Goal: Transaction & Acquisition: Purchase product/service

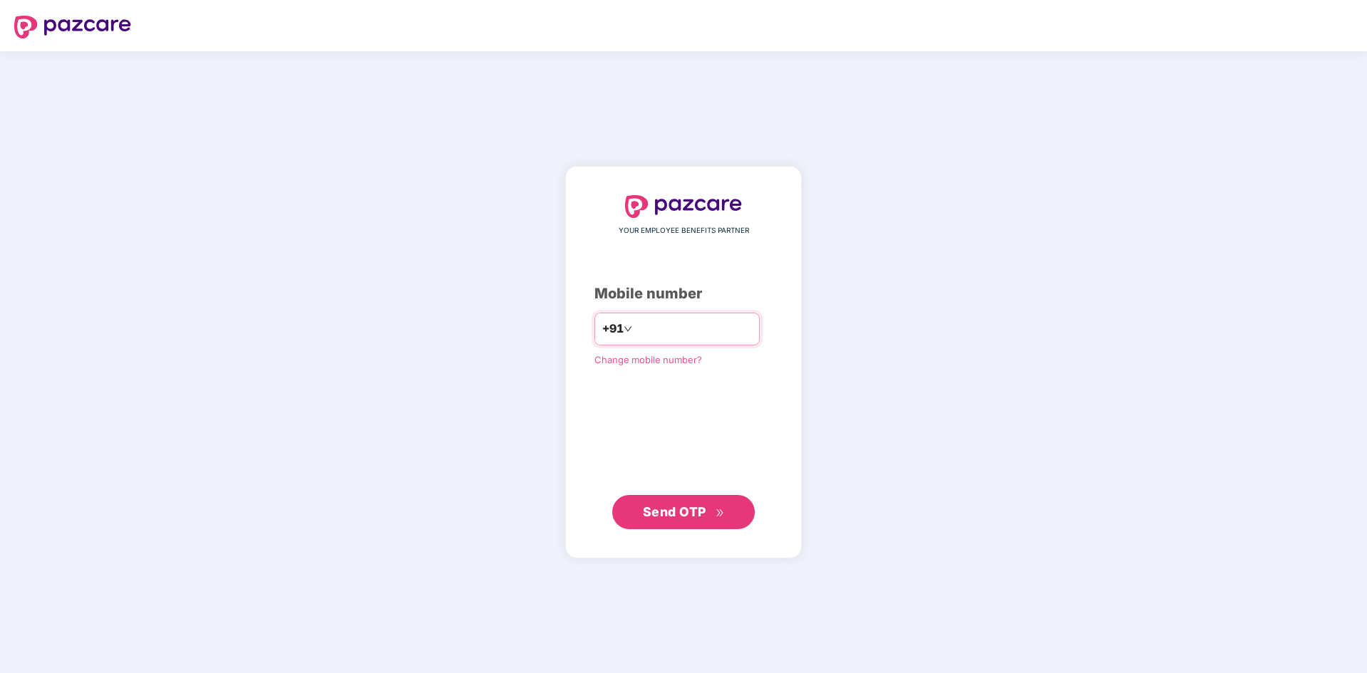
click at [687, 331] on input "number" at bounding box center [693, 329] width 117 height 23
type input "**********"
click at [702, 519] on span "Send OTP" at bounding box center [684, 512] width 82 height 20
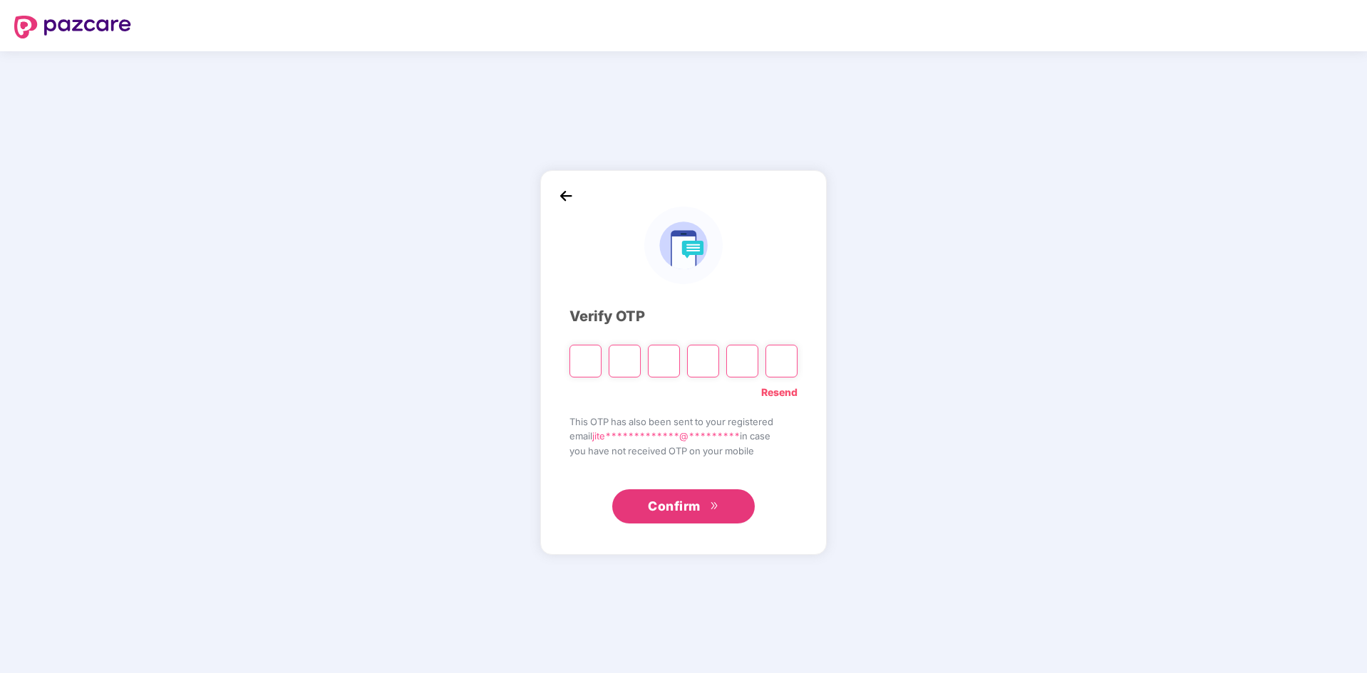
type input "*"
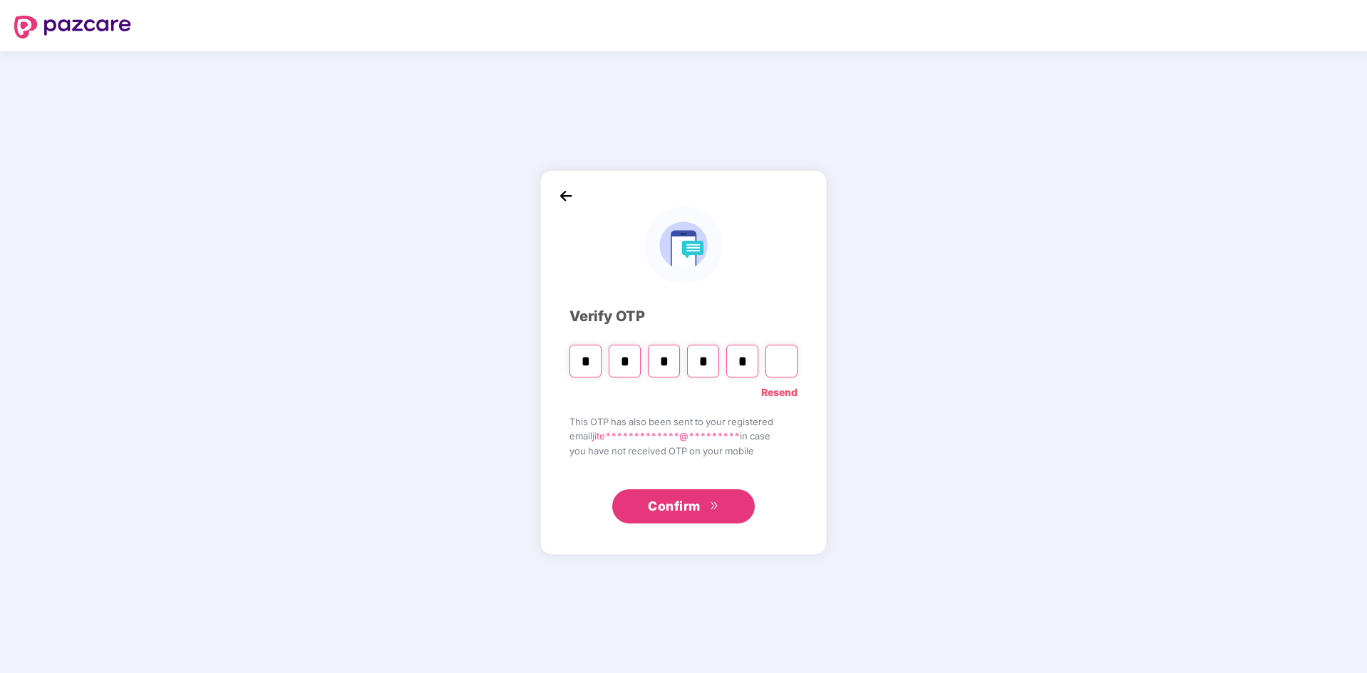
type input "*"
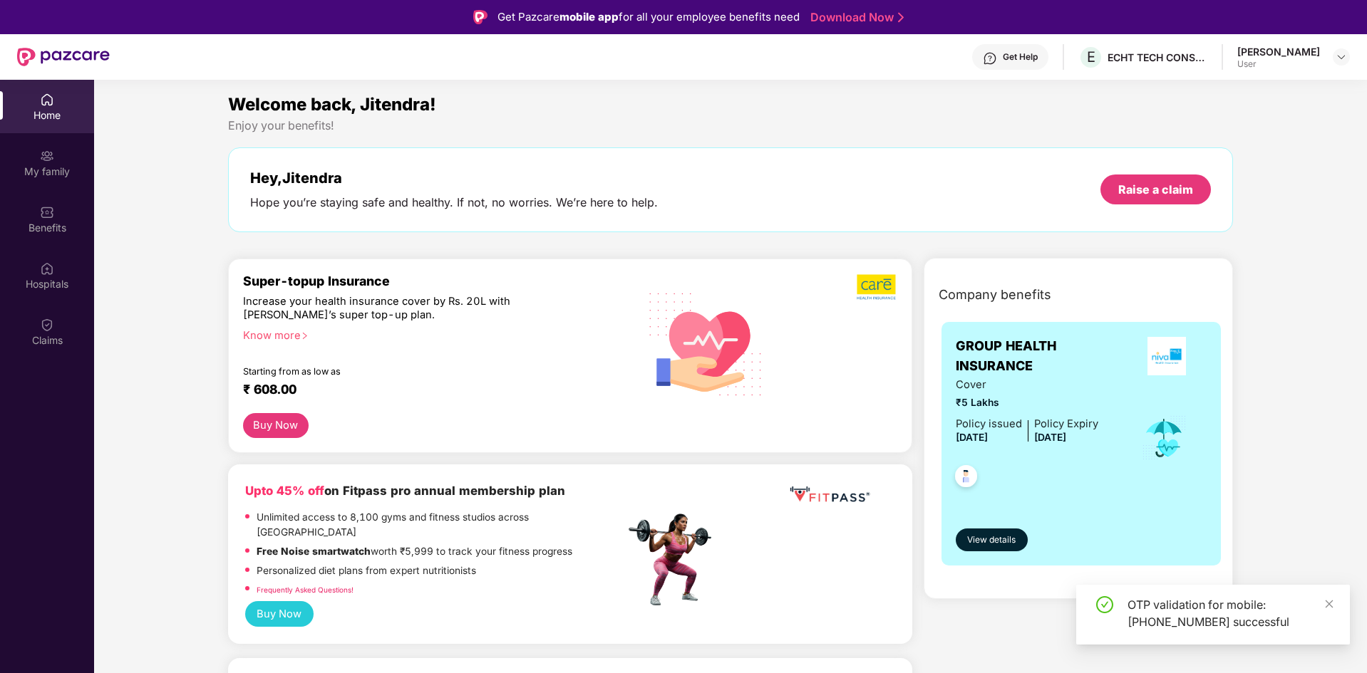
click at [281, 172] on div "Hey, Jitendra" at bounding box center [454, 178] width 408 height 17
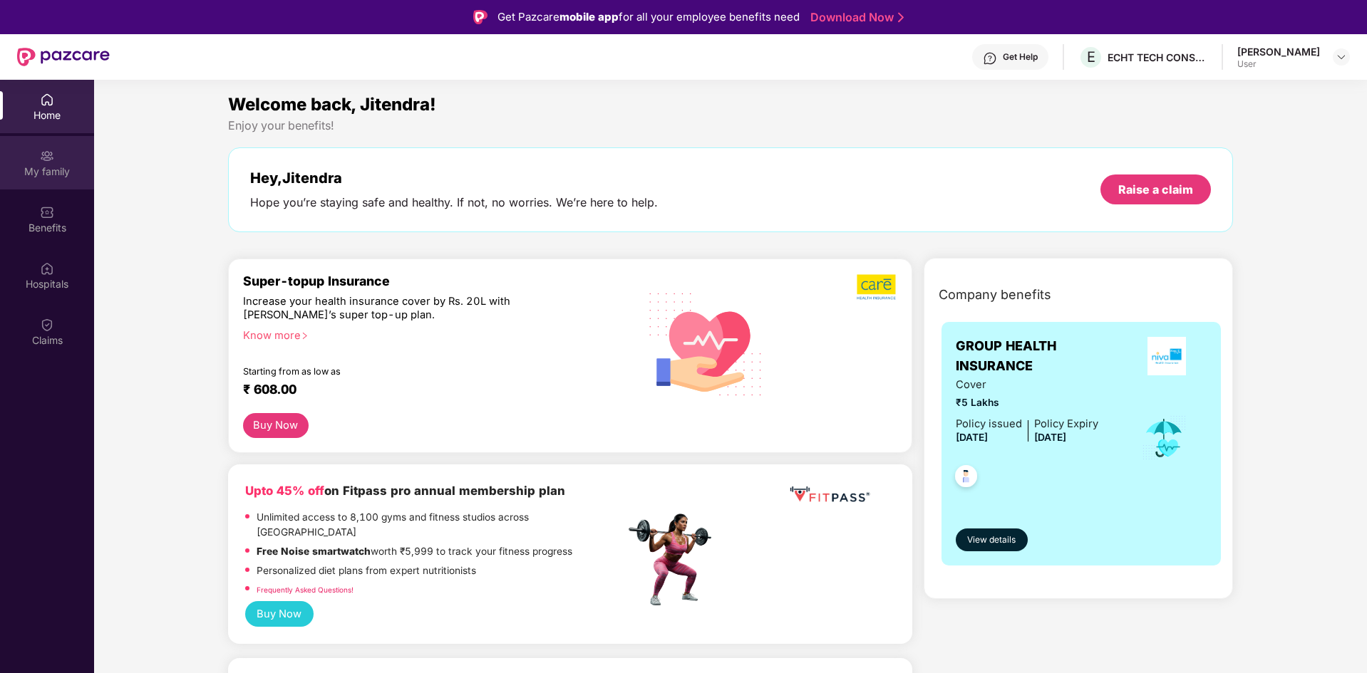
click at [42, 146] on div "My family" at bounding box center [47, 162] width 94 height 53
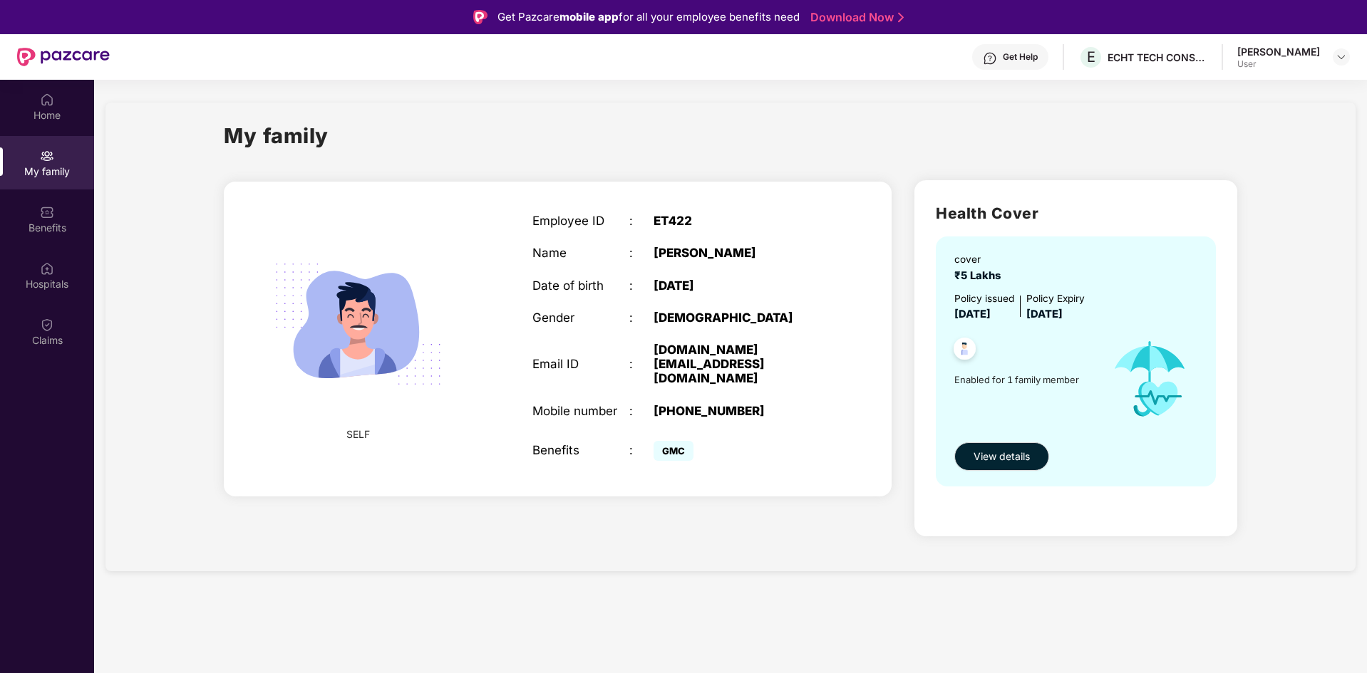
click at [963, 274] on span "₹5 Lakhs" at bounding box center [980, 275] width 52 height 13
click at [966, 314] on span "[DATE]" at bounding box center [972, 314] width 36 height 13
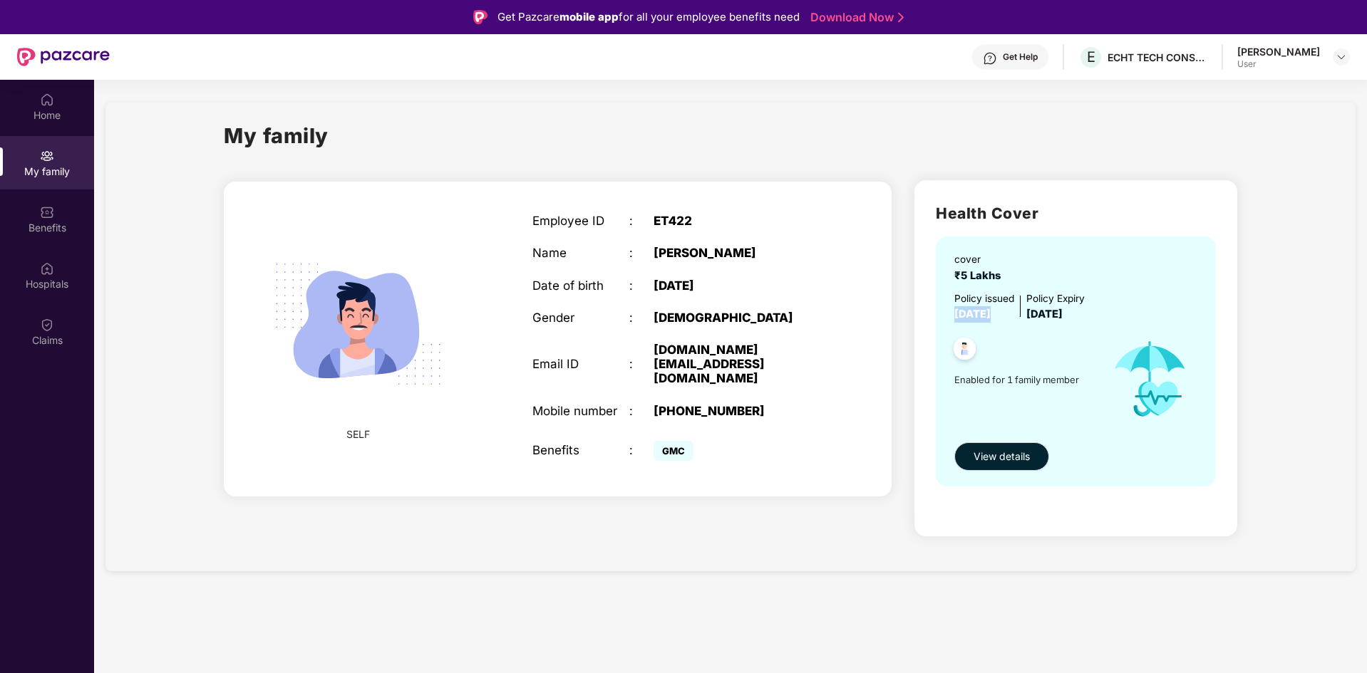
click at [966, 314] on span "[DATE]" at bounding box center [972, 314] width 36 height 13
click at [1043, 318] on span "[DATE]" at bounding box center [1044, 314] width 36 height 13
drag, startPoint x: 1043, startPoint y: 318, endPoint x: 1088, endPoint y: 318, distance: 44.9
click at [1062, 318] on span "[DATE]" at bounding box center [1044, 314] width 36 height 13
click at [1342, 60] on img at bounding box center [1340, 56] width 11 height 11
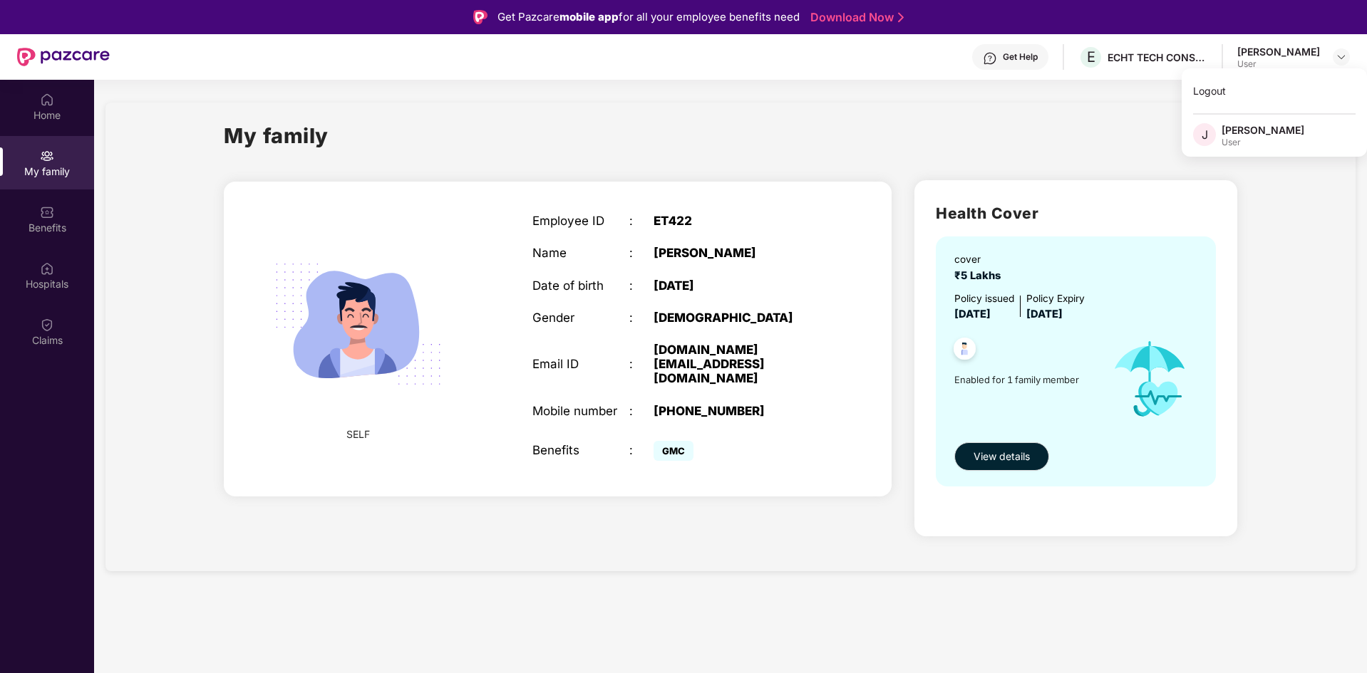
click at [666, 441] on span "GMC" at bounding box center [673, 451] width 40 height 20
drag, startPoint x: 666, startPoint y: 427, endPoint x: 782, endPoint y: 445, distance: 118.3
click at [687, 436] on div "GMC" at bounding box center [738, 450] width 170 height 29
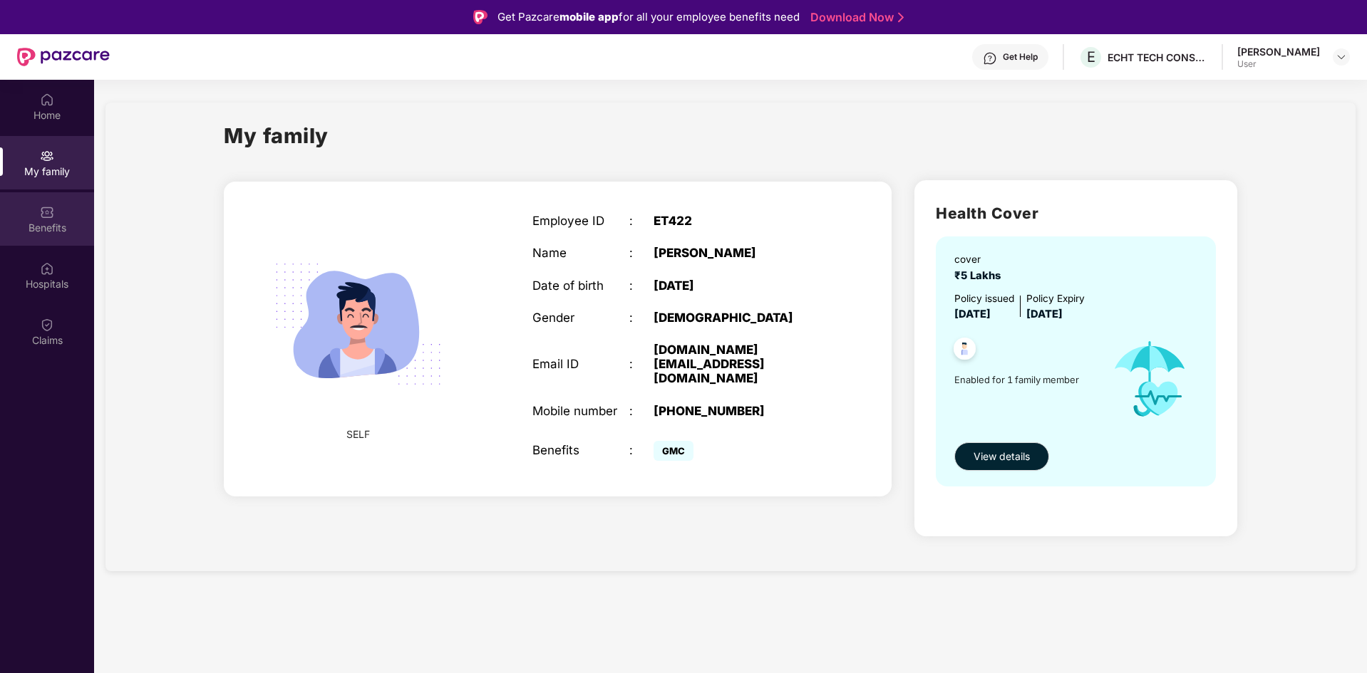
click at [45, 204] on div at bounding box center [47, 211] width 14 height 14
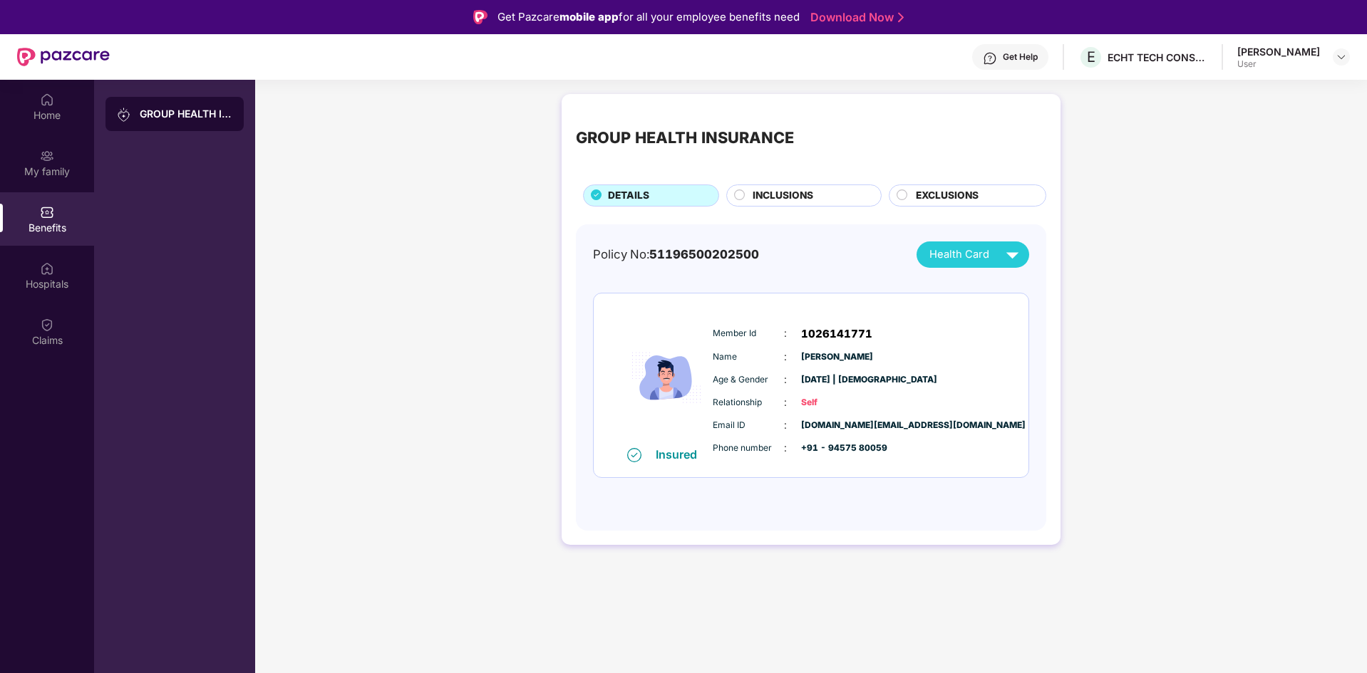
click at [829, 332] on span "1026141771" at bounding box center [836, 334] width 71 height 17
click at [834, 365] on div "Name : [PERSON_NAME]" at bounding box center [854, 357] width 283 height 16
click at [845, 383] on span "[DATE] | [DEMOGRAPHIC_DATA]" at bounding box center [836, 380] width 71 height 14
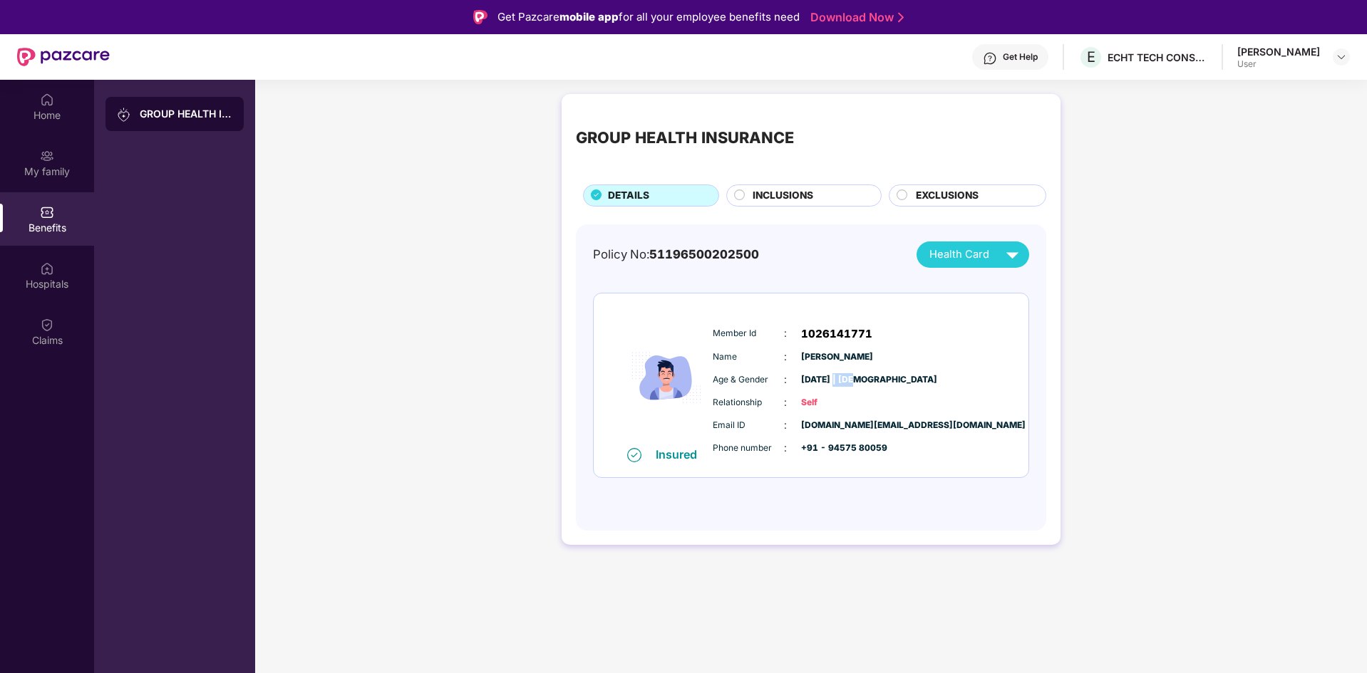
click at [845, 383] on span "[DATE] | [DEMOGRAPHIC_DATA]" at bounding box center [836, 380] width 71 height 14
click at [815, 414] on div "Member Id : 1026141771 Name : [PERSON_NAME] Age & Gender : [DATE] | [DEMOGRAPHI…" at bounding box center [854, 391] width 290 height 145
click at [787, 433] on div "Email ID : [DOMAIN_NAME][EMAIL_ADDRESS][DOMAIN_NAME]" at bounding box center [854, 426] width 283 height 16
click at [758, 449] on span "Phone number" at bounding box center [748, 449] width 71 height 14
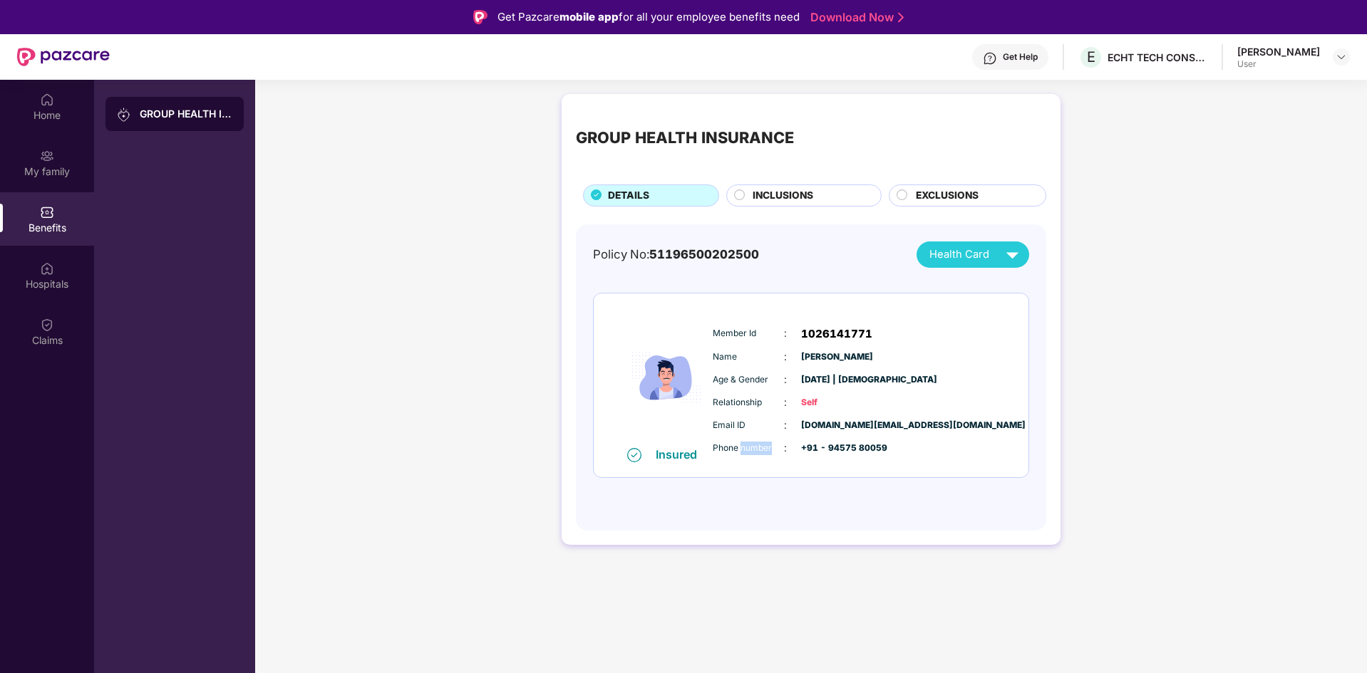
click at [758, 449] on span "Phone number" at bounding box center [748, 449] width 71 height 14
click at [661, 453] on div "Insured" at bounding box center [681, 454] width 50 height 14
click at [989, 257] on div "Health Card" at bounding box center [976, 254] width 95 height 25
click at [835, 239] on div "Policy No: 51196500202500 Health Card Insured Member Id : 1026141771 Name : [PE…" at bounding box center [811, 377] width 470 height 307
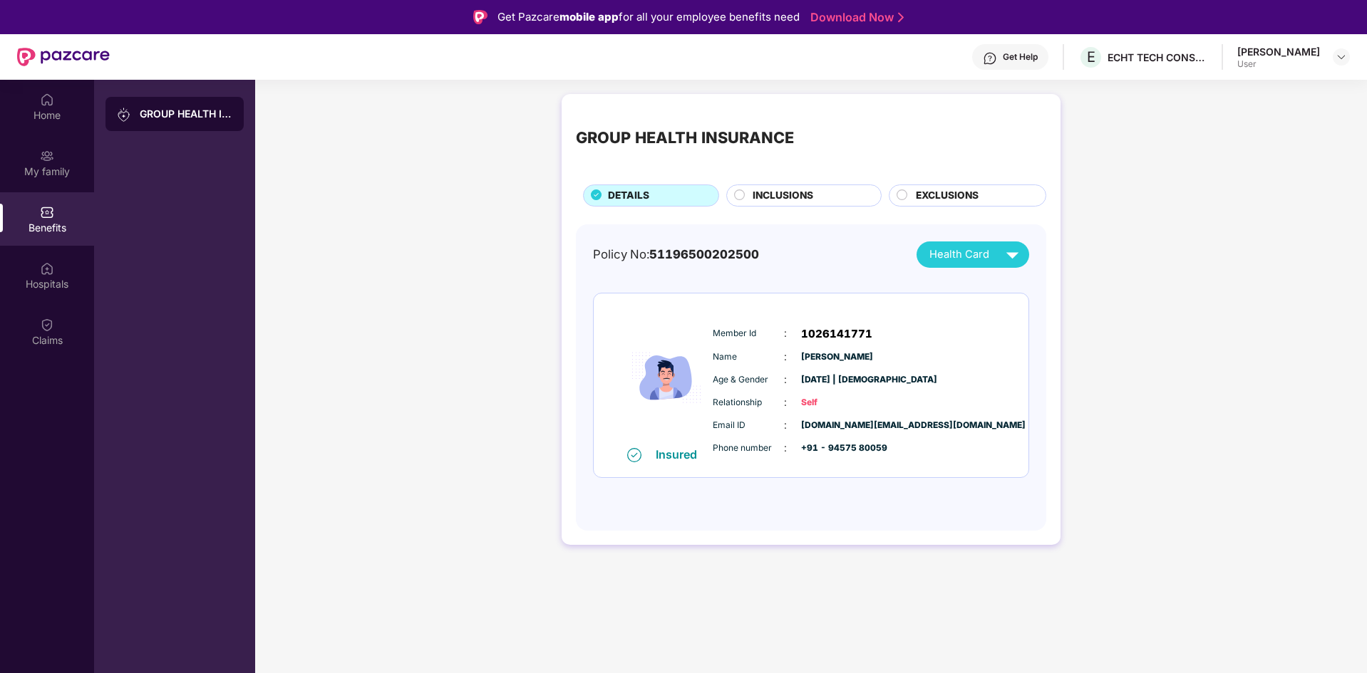
click at [968, 181] on div "GROUP HEALTH INSURANCE DETAILS INCLUSIONS EXCLUSIONS" at bounding box center [811, 157] width 470 height 98
click at [935, 189] on span "EXCLUSIONS" at bounding box center [947, 196] width 63 height 16
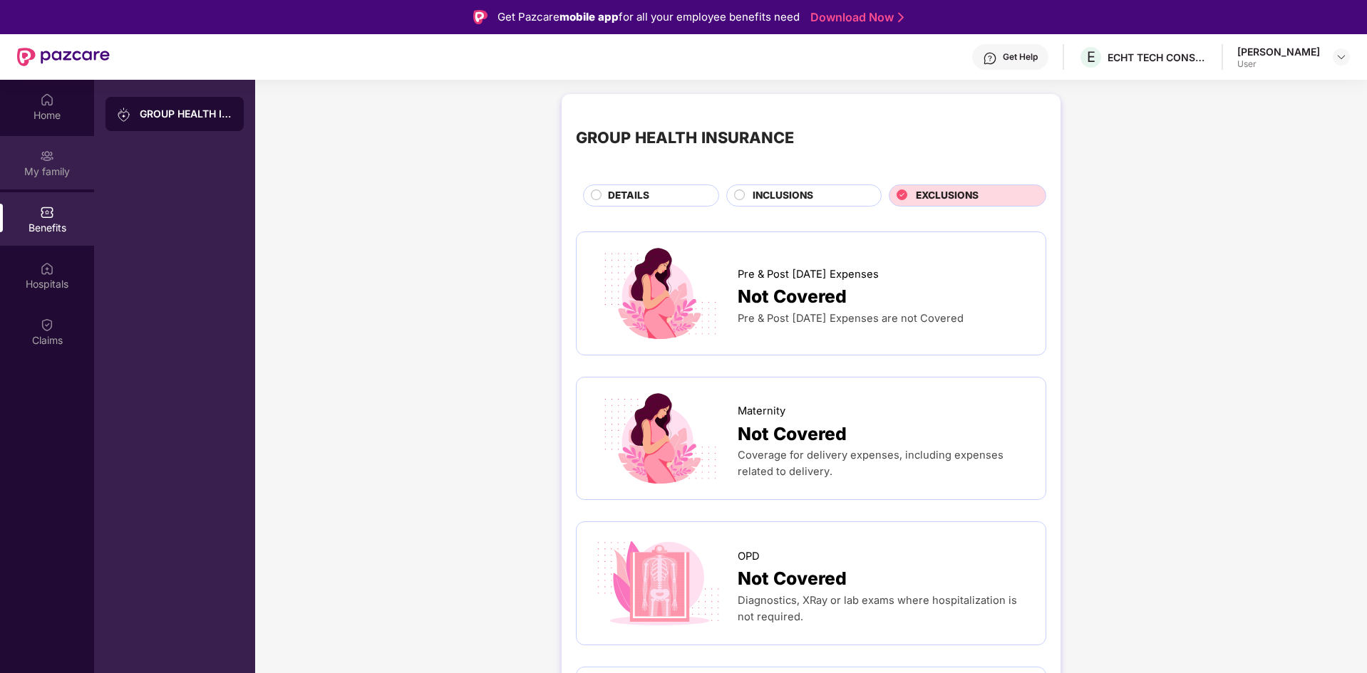
click at [53, 168] on div "My family" at bounding box center [47, 172] width 94 height 14
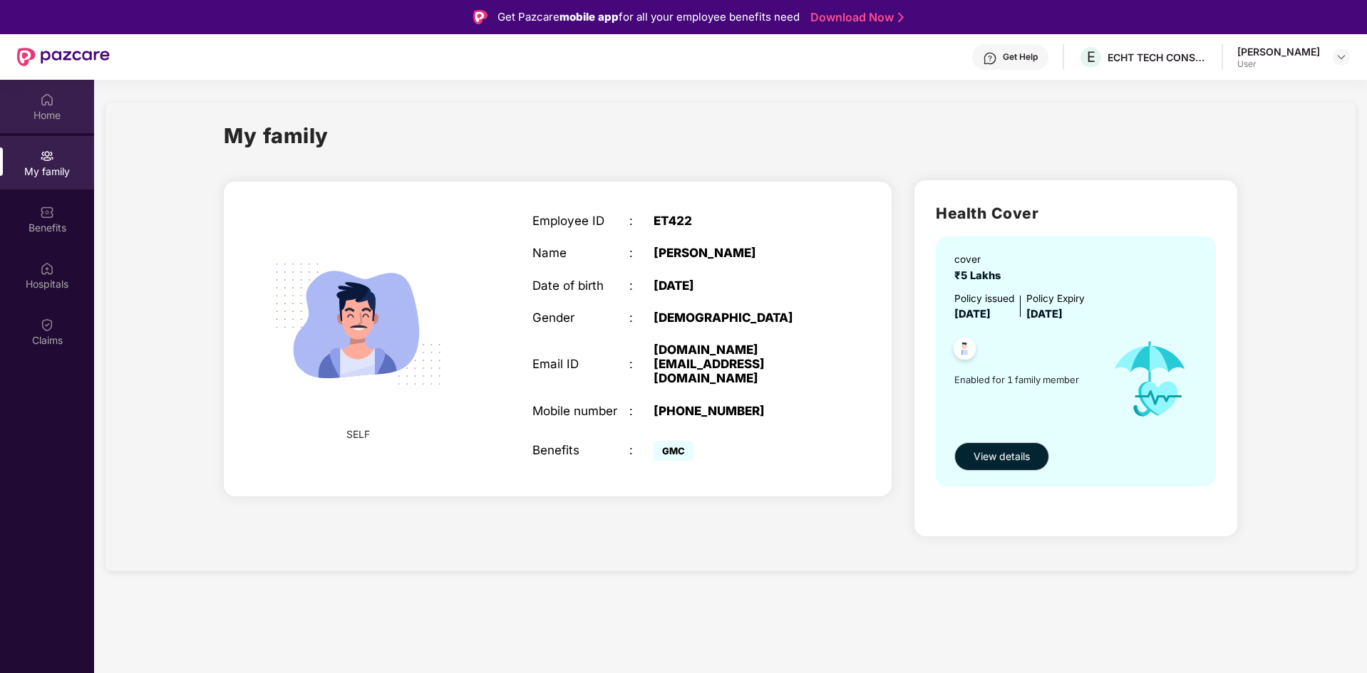
click at [53, 111] on div "Home" at bounding box center [47, 115] width 94 height 14
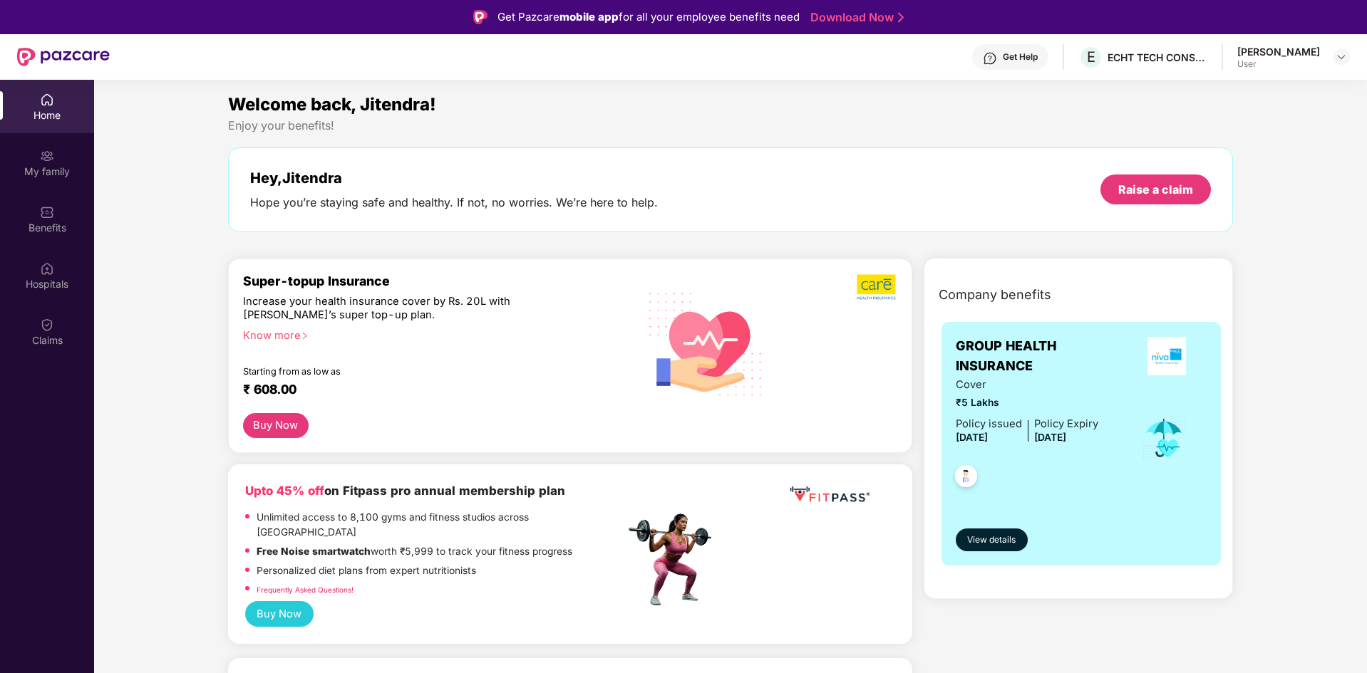
click at [250, 195] on div "Hope you’re staying safe and healthy. If not, no worries. We’re here to help." at bounding box center [454, 202] width 408 height 15
drag, startPoint x: 250, startPoint y: 195, endPoint x: 616, endPoint y: 208, distance: 366.5
click at [616, 208] on div "Hope you’re staying safe and healthy. If not, no worries. We’re here to help." at bounding box center [454, 202] width 408 height 15
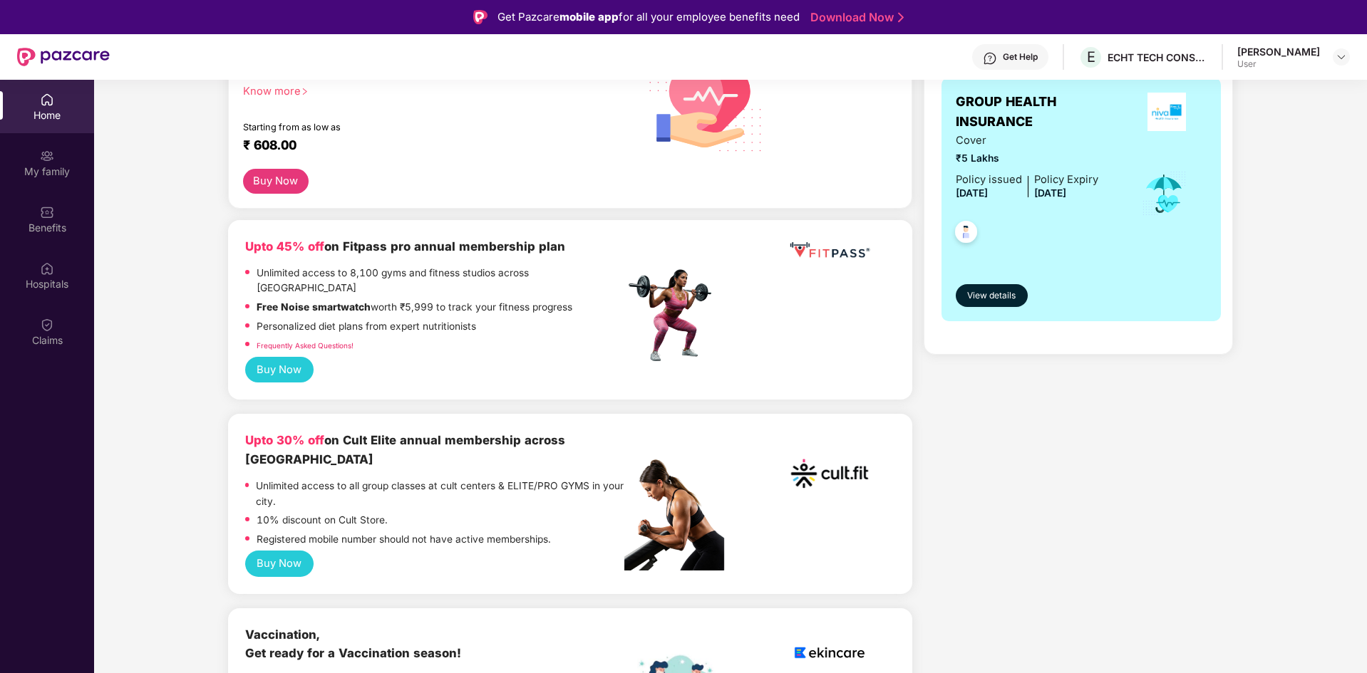
scroll to position [285, 0]
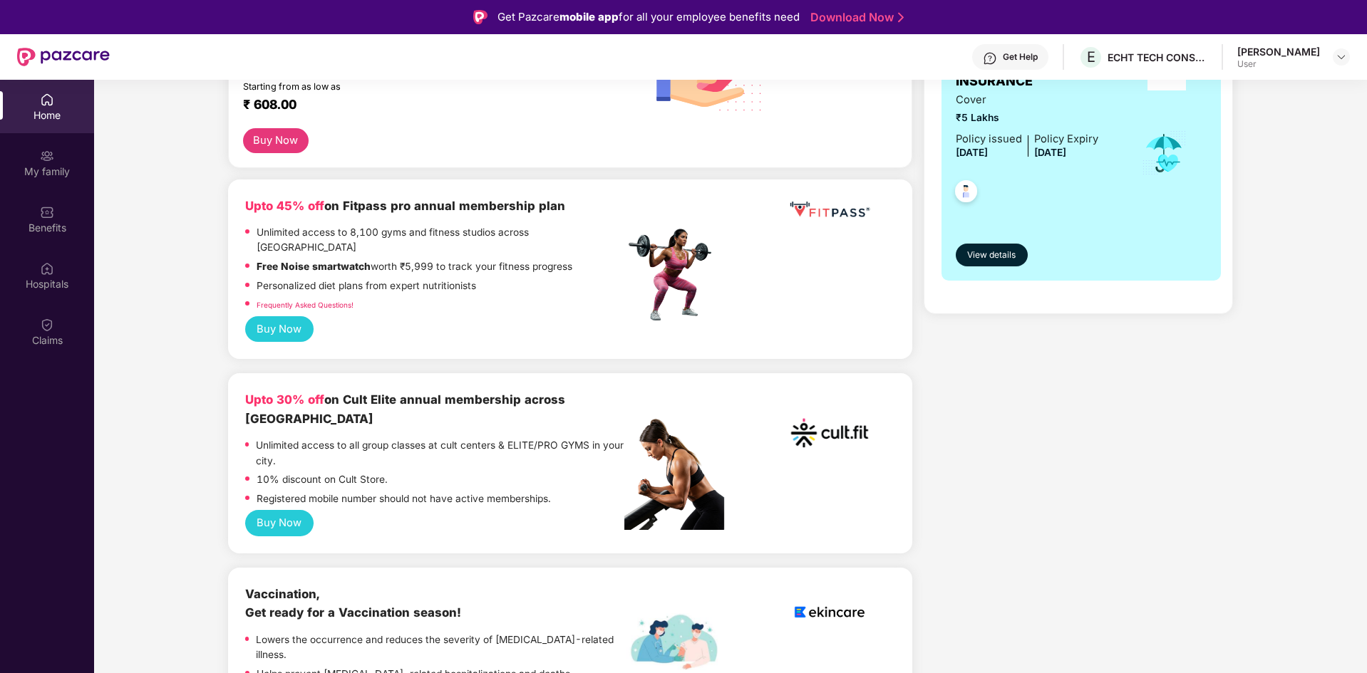
click at [403, 259] on p "Free Noise smartwatch worth ₹5,999 to track your fitness progress" at bounding box center [415, 267] width 316 height 16
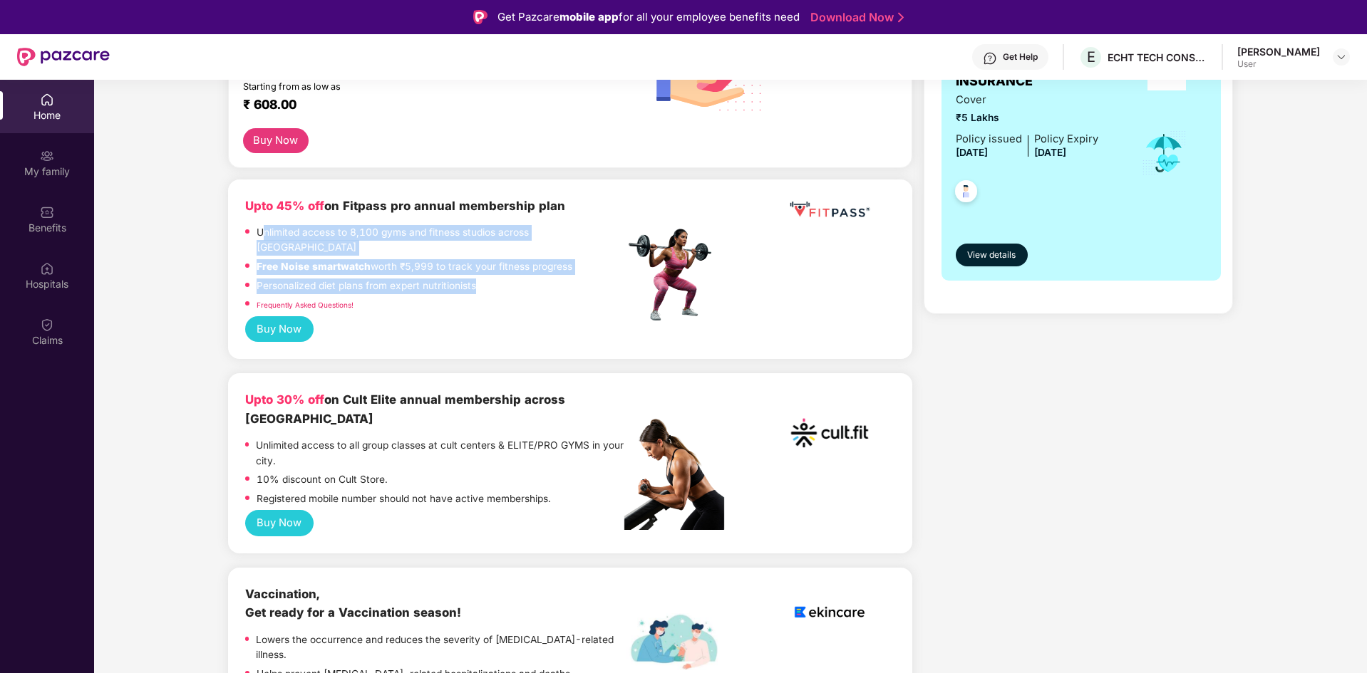
drag, startPoint x: 263, startPoint y: 226, endPoint x: 477, endPoint y: 277, distance: 219.8
click at [477, 277] on div "Unlimited access to 8,100 gyms and fitness studios across [GEOGRAPHIC_DATA] Fre…" at bounding box center [434, 270] width 379 height 91
click at [477, 279] on div "Personalized diet plans from expert nutritionists" at bounding box center [434, 288] width 379 height 19
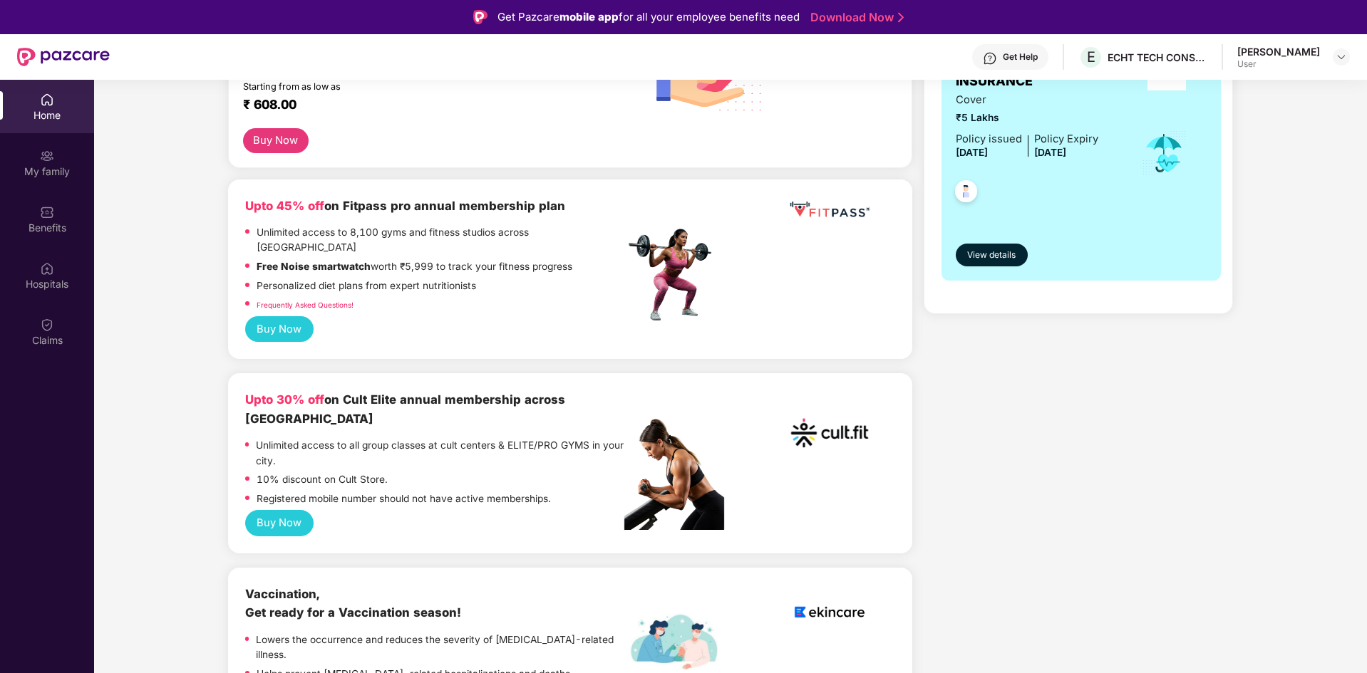
click at [286, 316] on button "Buy Now" at bounding box center [279, 329] width 68 height 26
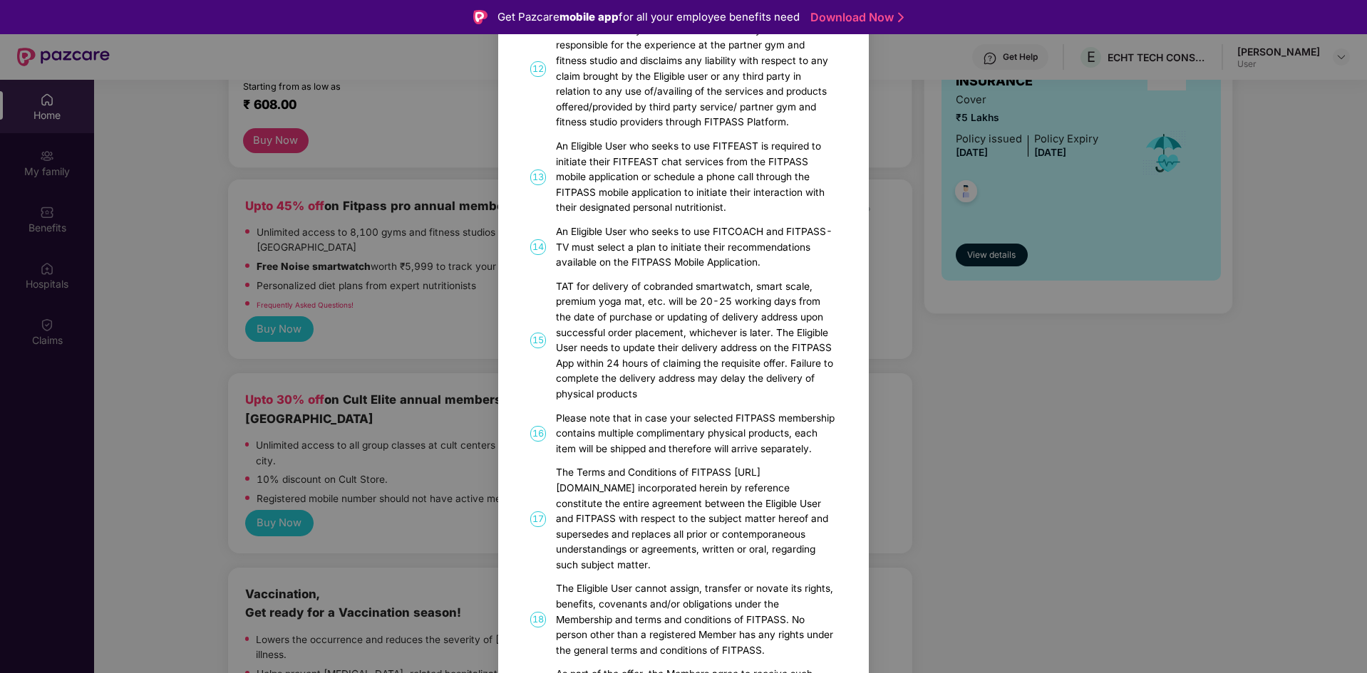
scroll to position [846, 0]
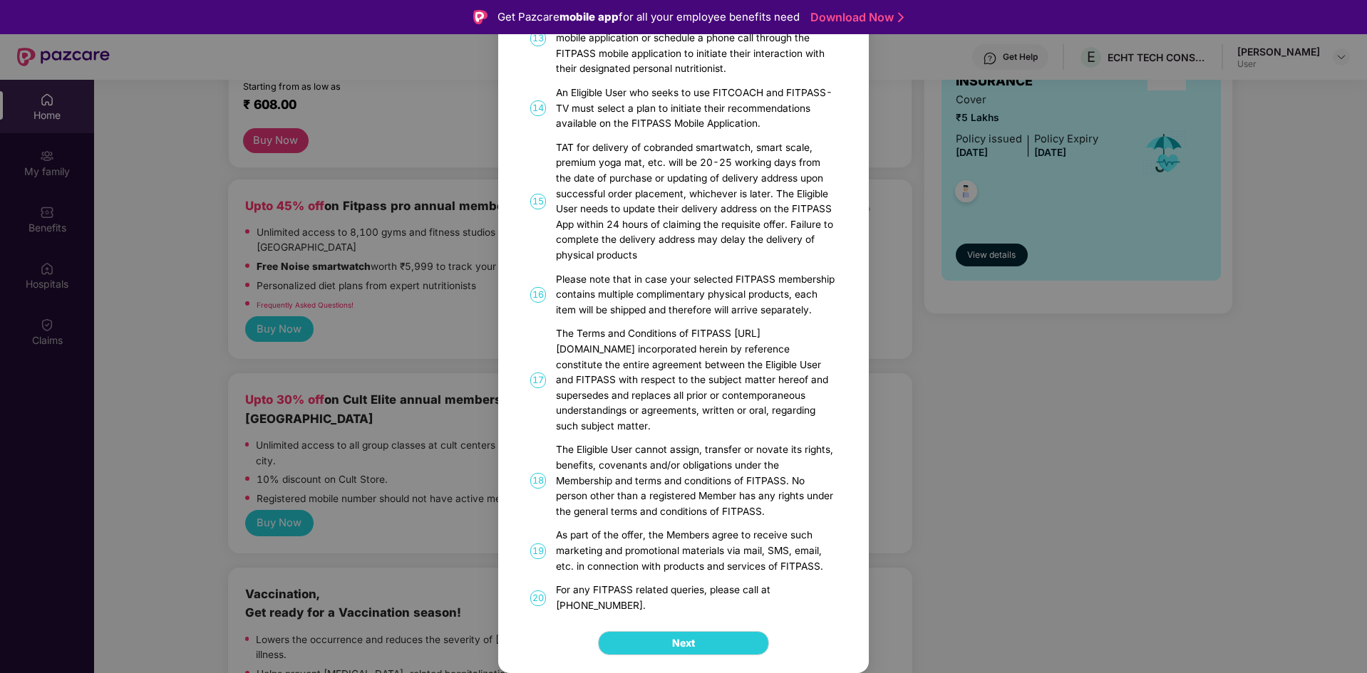
click at [252, 470] on div "FITPASS Details and T&C How to Avail 01 FITPASS: One membership to India’s larg…" at bounding box center [683, 336] width 1367 height 673
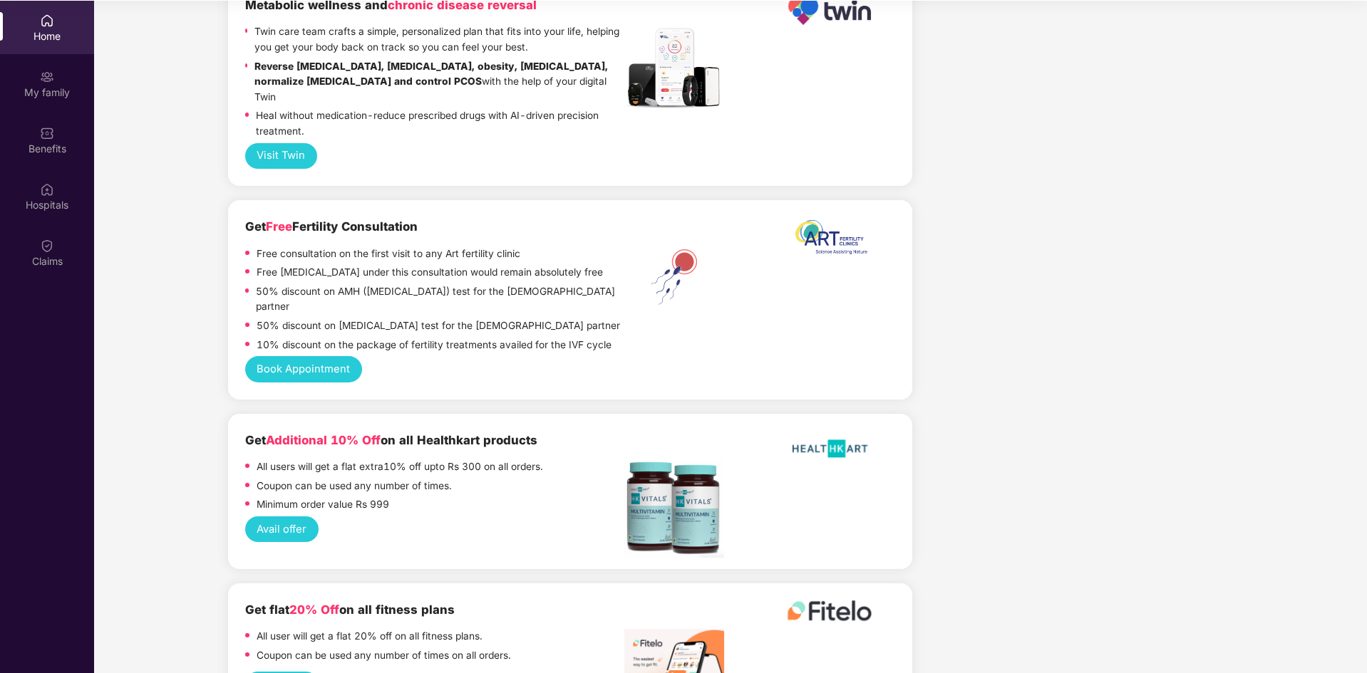
scroll to position [80, 0]
click at [387, 516] on div "Avail offer" at bounding box center [570, 529] width 650 height 26
